Goal: Transaction & Acquisition: Book appointment/travel/reservation

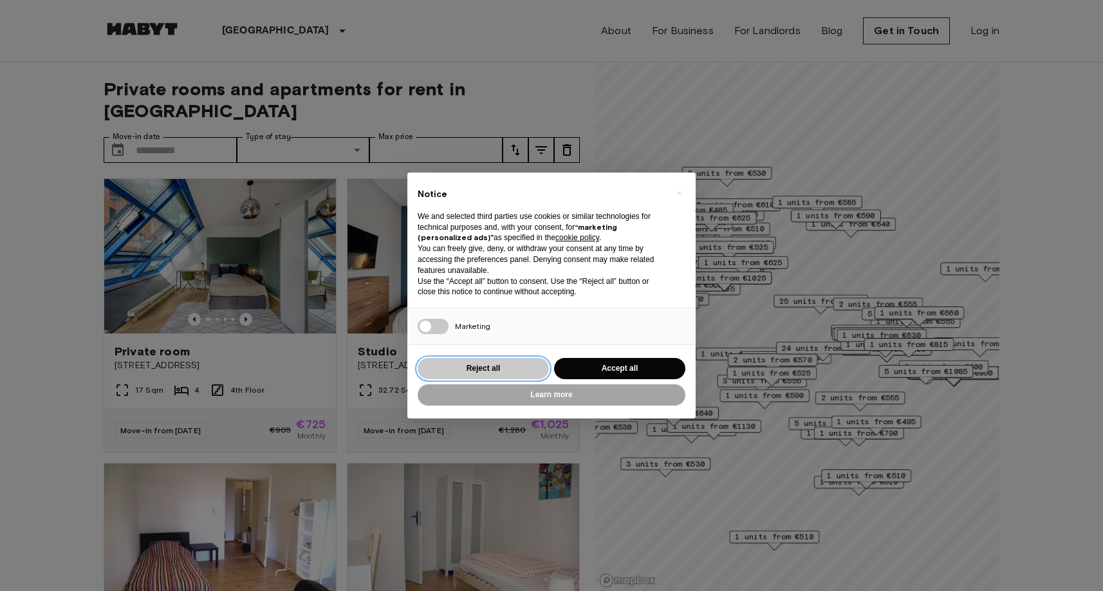
click at [496, 374] on button "Reject all" at bounding box center [483, 368] width 131 height 21
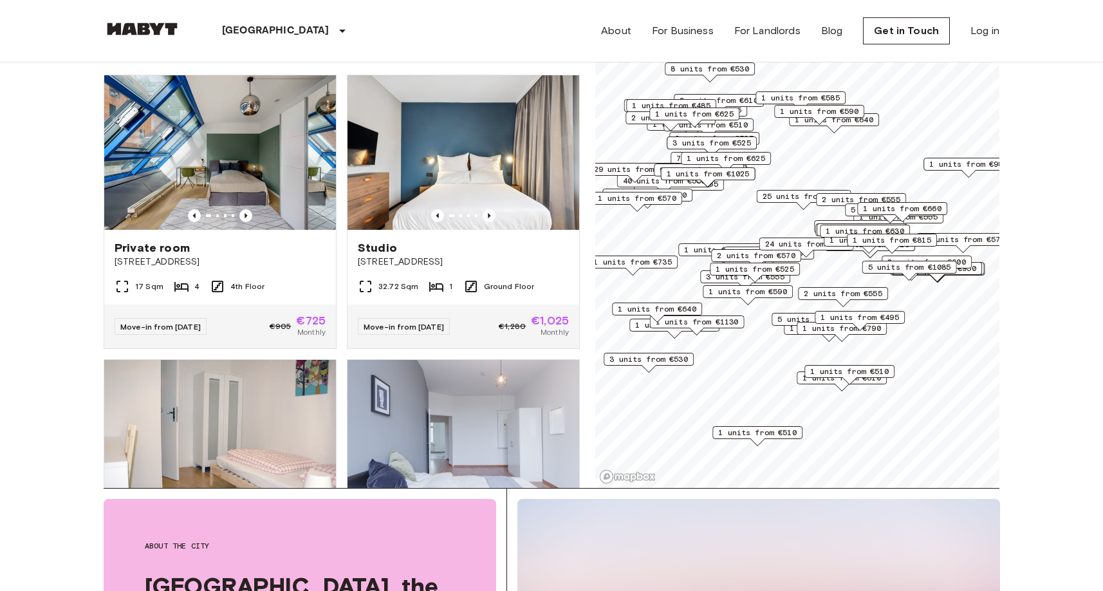
scroll to position [101, 0]
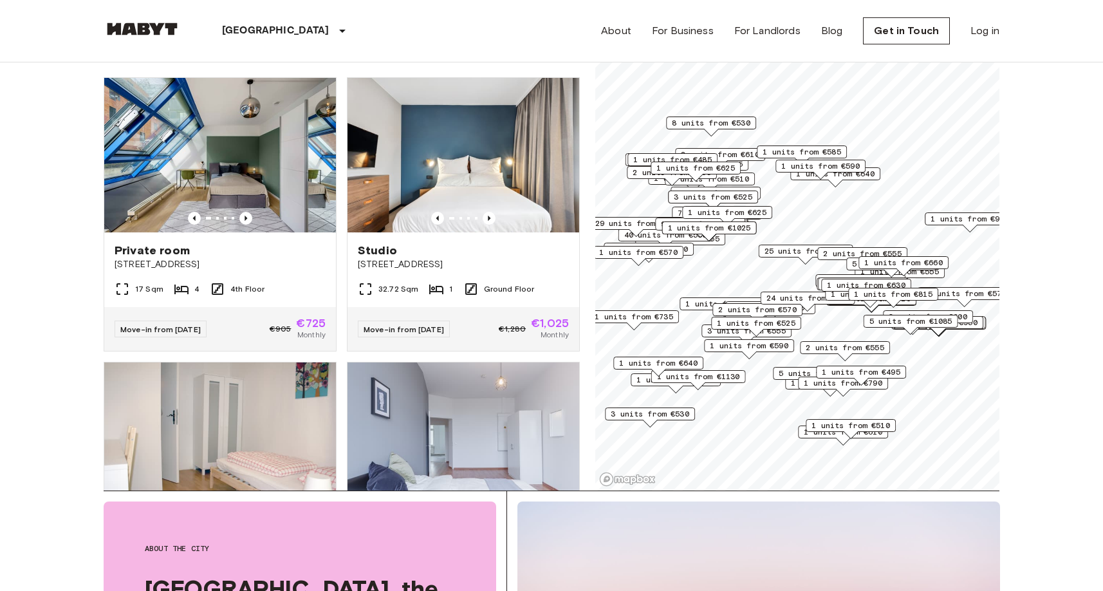
click at [838, 279] on span "1 units from €630" at bounding box center [866, 285] width 79 height 12
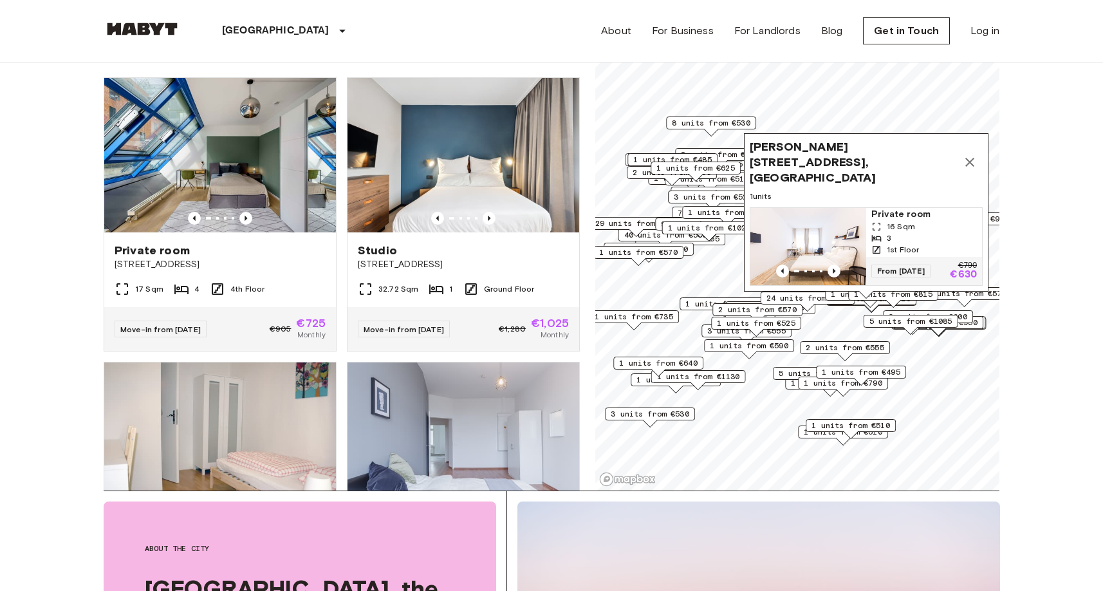
click at [974, 168] on icon "Map marker" at bounding box center [969, 162] width 15 height 15
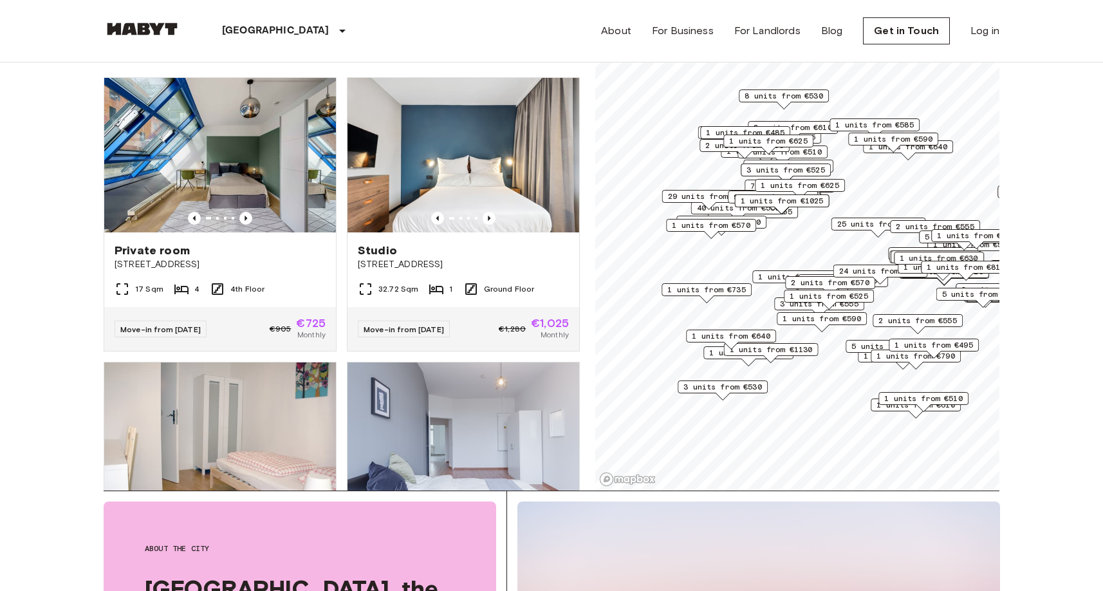
drag, startPoint x: 835, startPoint y: 294, endPoint x: 909, endPoint y: 268, distance: 78.4
click at [910, 269] on div "1 units from €630" at bounding box center [939, 262] width 90 height 20
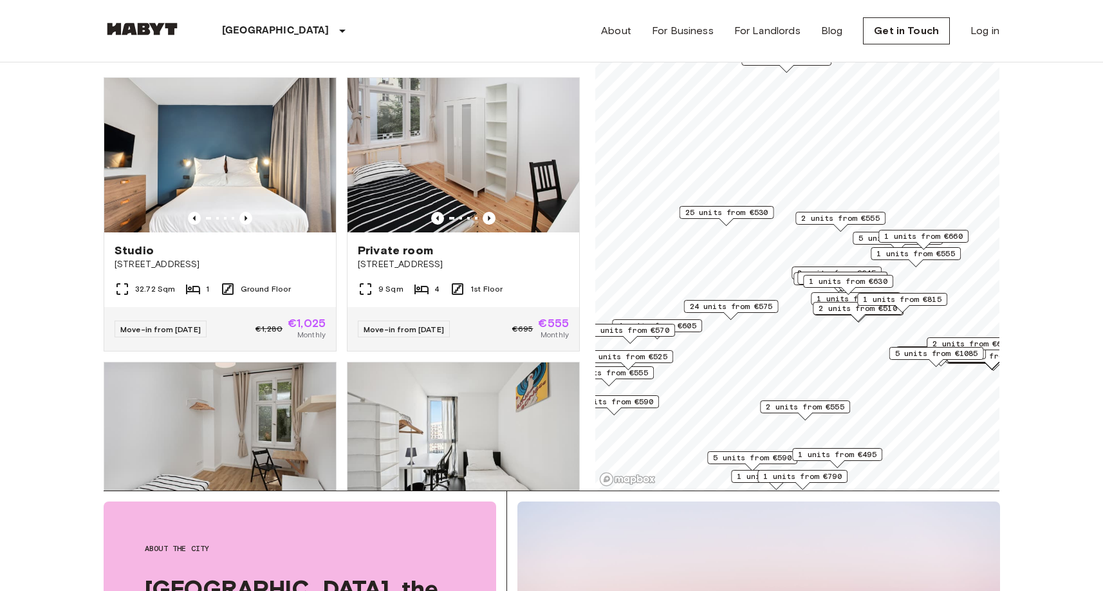
click at [727, 306] on span "24 units from €575" at bounding box center [731, 307] width 83 height 12
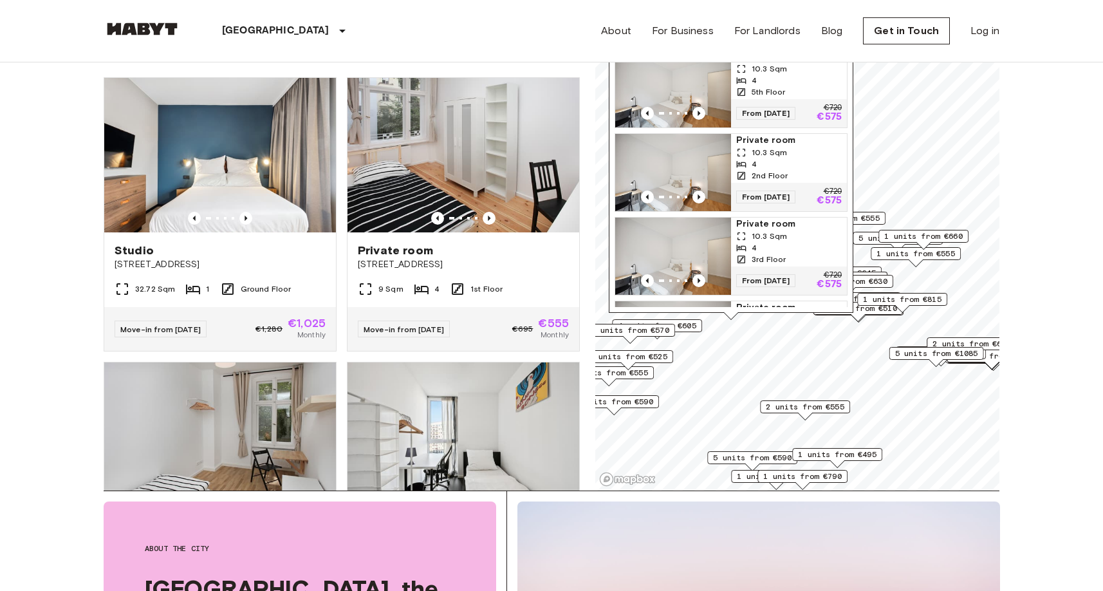
click at [928, 234] on span "1 units from €660" at bounding box center [924, 236] width 79 height 12
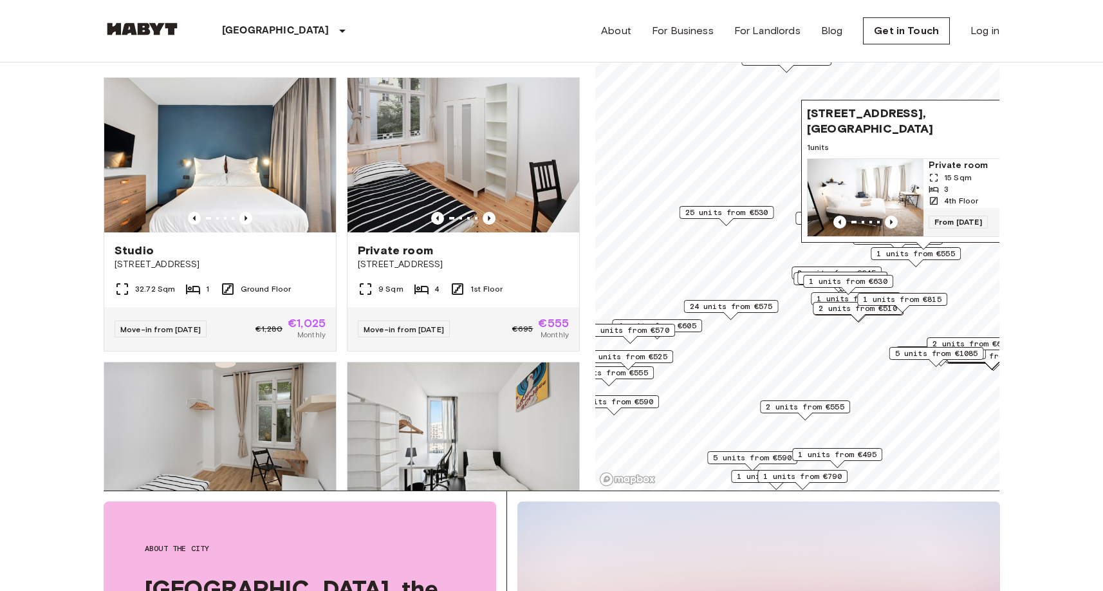
click at [923, 254] on span "1 units from €555" at bounding box center [916, 254] width 79 height 12
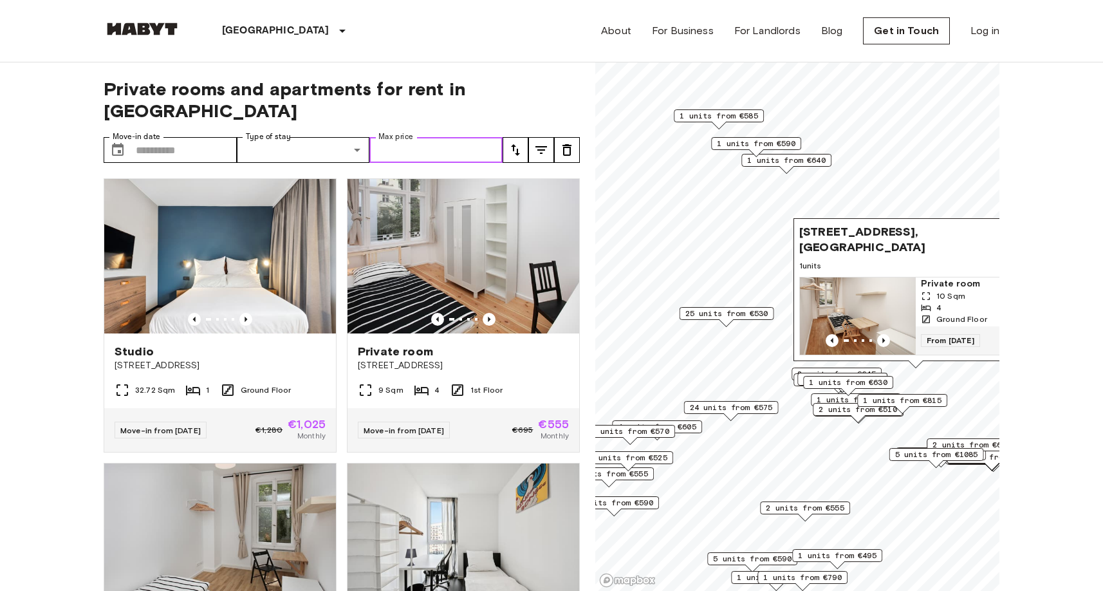
click at [430, 137] on input "Max price" at bounding box center [436, 150] width 133 height 26
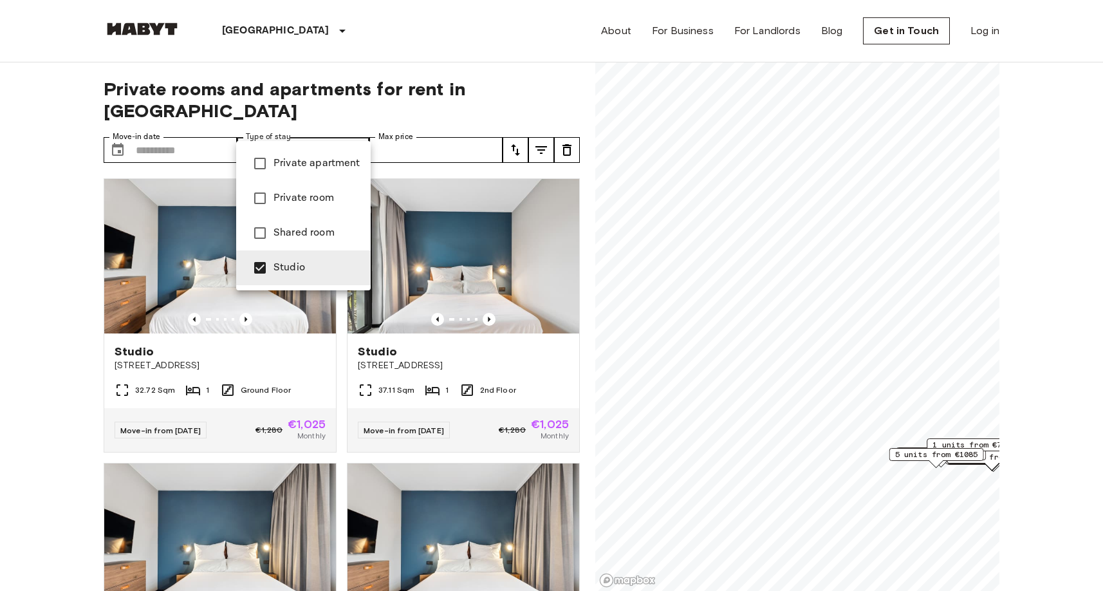
drag, startPoint x: 762, startPoint y: 378, endPoint x: 884, endPoint y: 341, distance: 127.3
click at [884, 341] on div at bounding box center [551, 295] width 1103 height 591
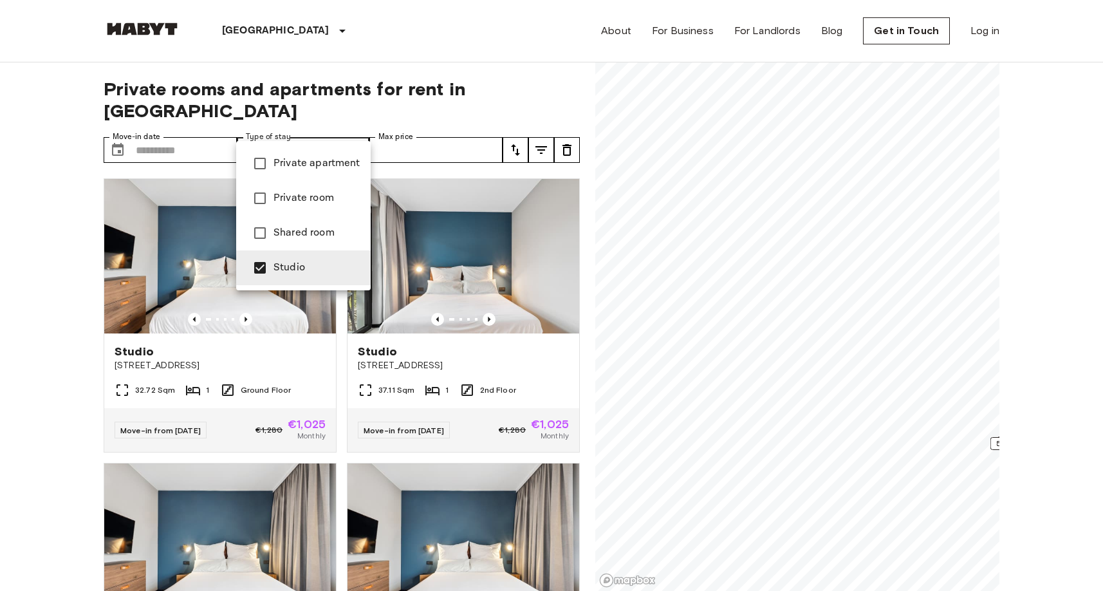
type input "**********"
click at [546, 97] on div at bounding box center [551, 295] width 1103 height 591
